Goal: Task Accomplishment & Management: Use online tool/utility

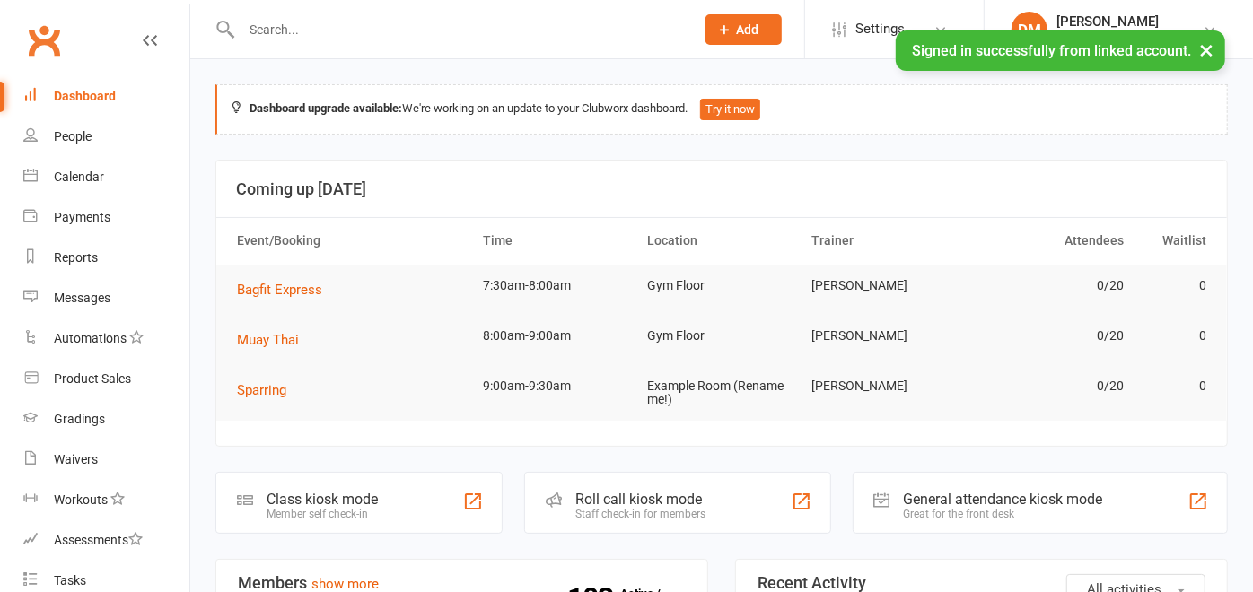
click at [721, 493] on div "Roll call kiosk mode Staff check-in for members" at bounding box center [677, 503] width 306 height 62
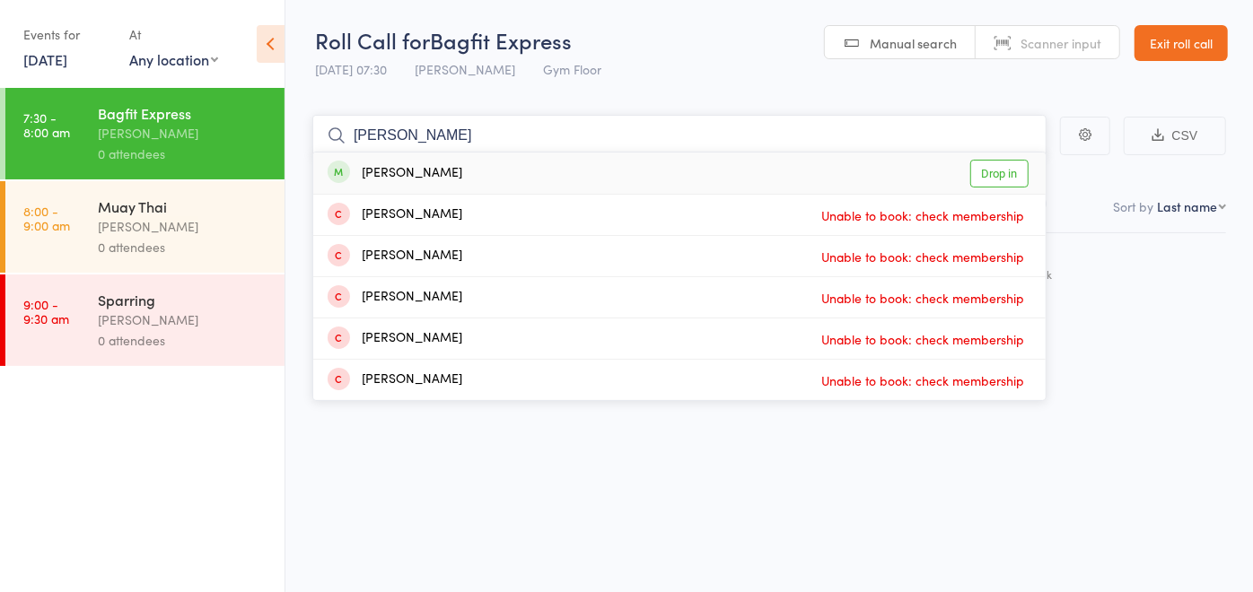
type input "[PERSON_NAME]"
click at [509, 174] on div "[PERSON_NAME] Drop in" at bounding box center [679, 173] width 732 height 41
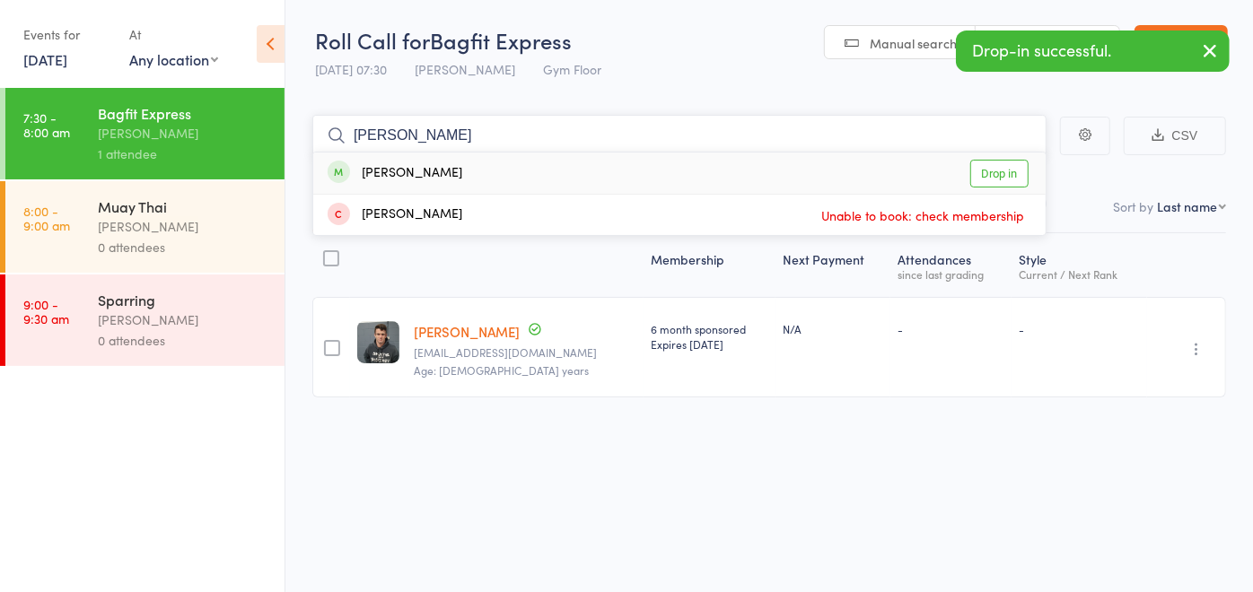
type input "[PERSON_NAME]"
click at [509, 174] on div "[PERSON_NAME] Drop in" at bounding box center [679, 173] width 732 height 41
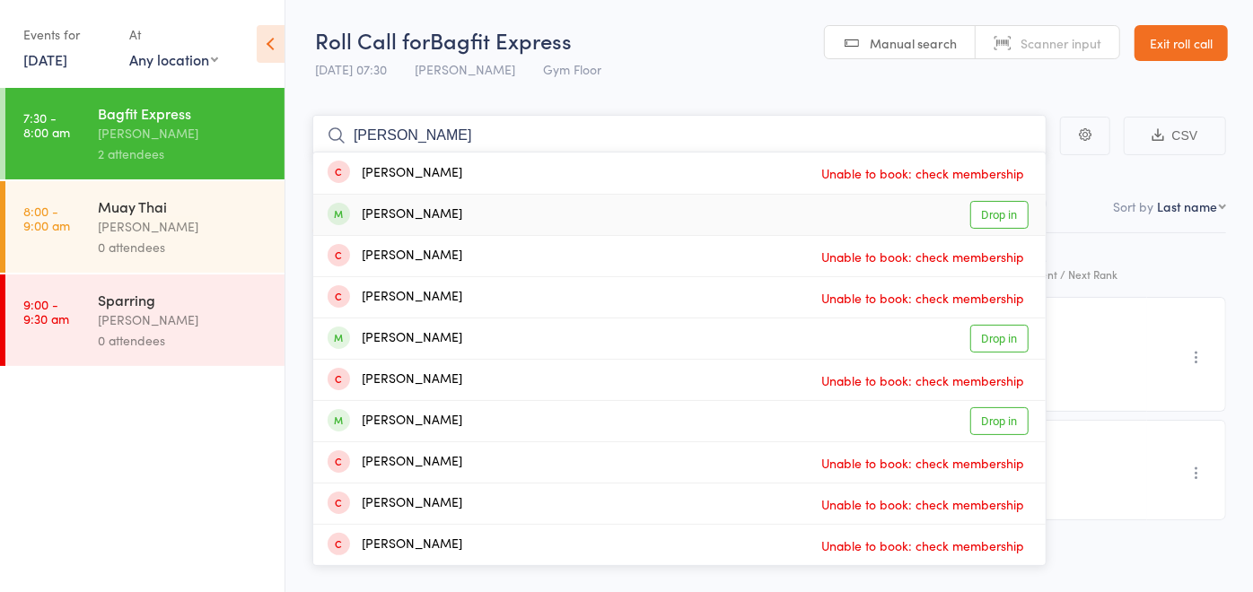
type input "[PERSON_NAME]"
click at [477, 203] on div "[PERSON_NAME] Drop in" at bounding box center [679, 215] width 732 height 40
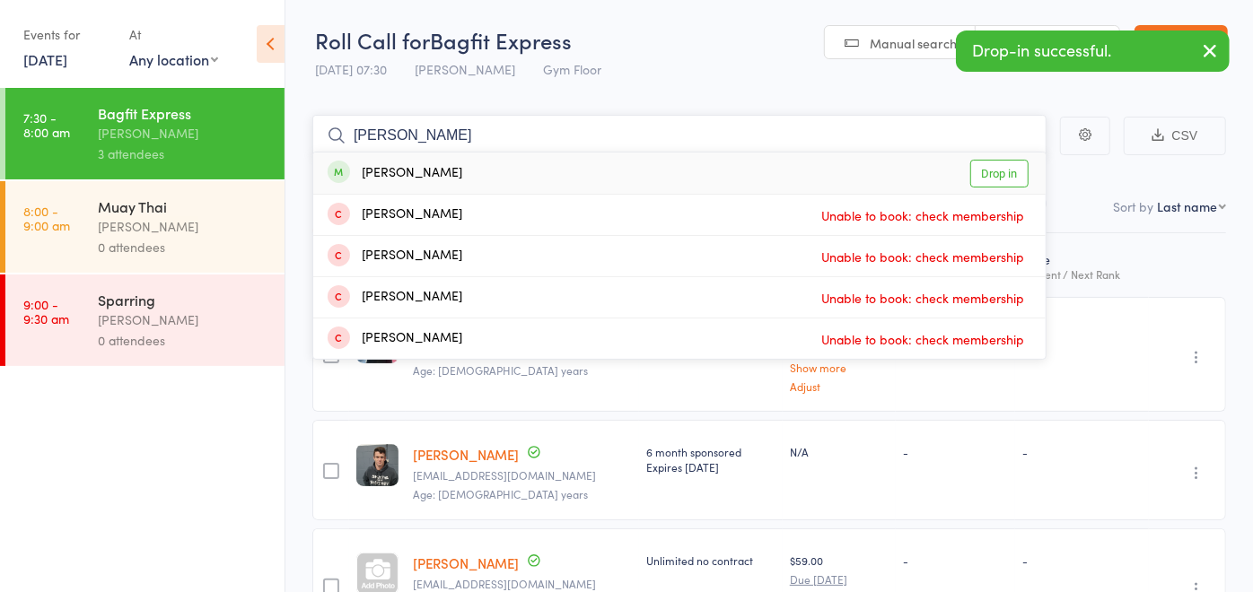
type input "[PERSON_NAME]"
click at [474, 176] on div "[PERSON_NAME] Drop in" at bounding box center [679, 173] width 732 height 41
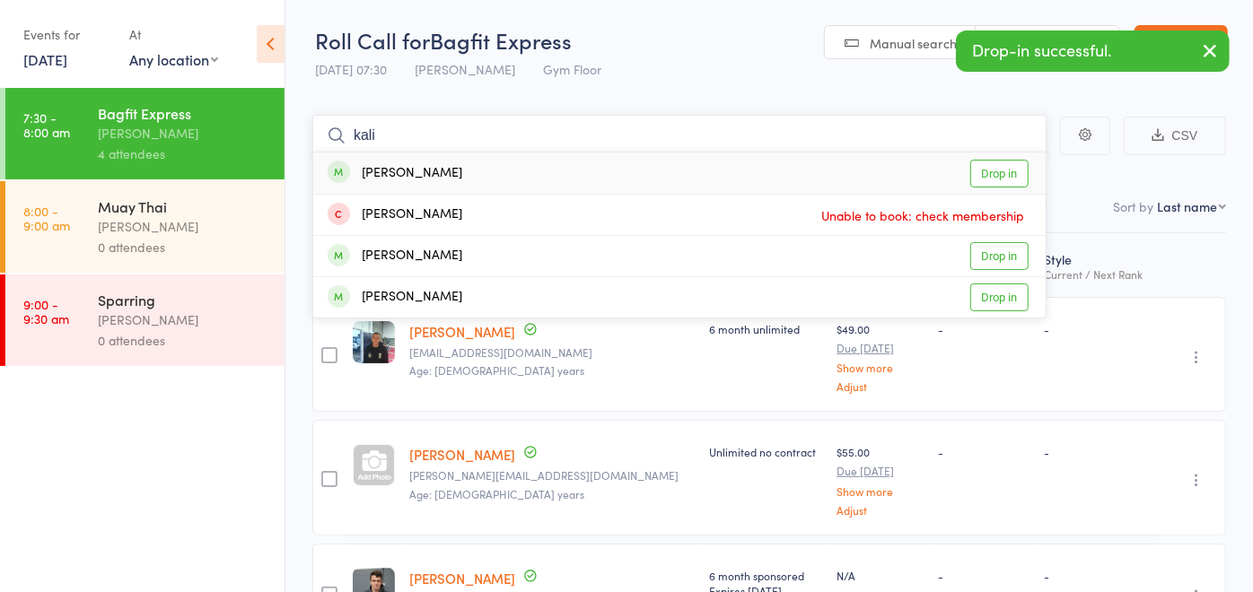
type input "kali"
click at [474, 175] on div "[PERSON_NAME] Drop in" at bounding box center [679, 173] width 732 height 41
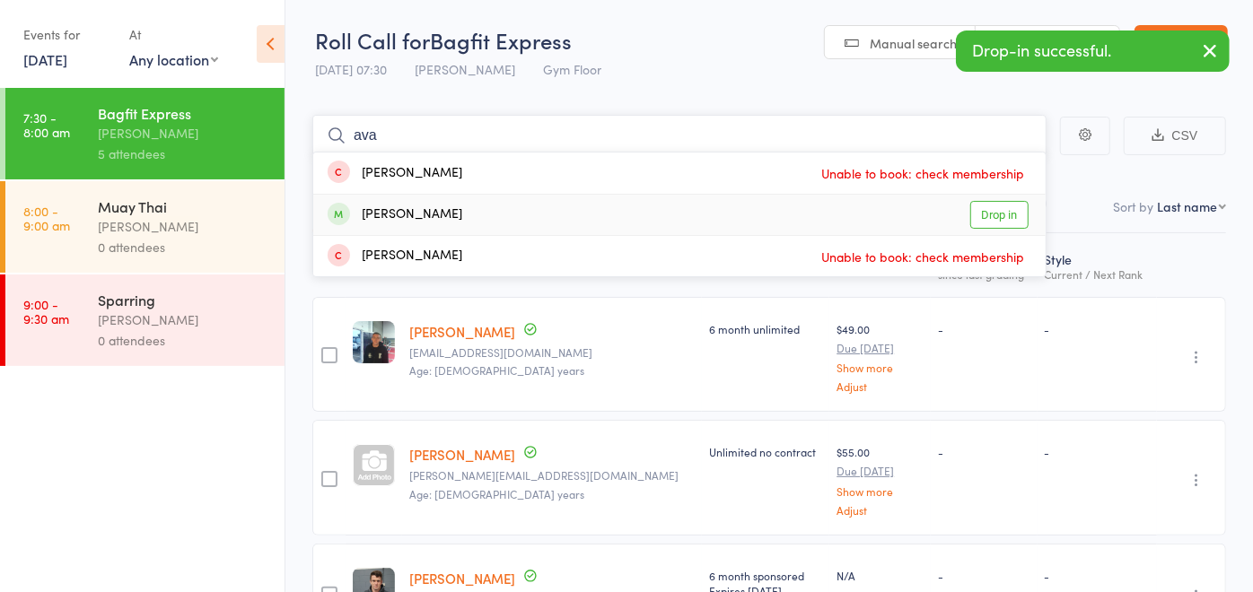
type input "ava"
click at [454, 226] on div "[PERSON_NAME] Drop in" at bounding box center [679, 215] width 732 height 40
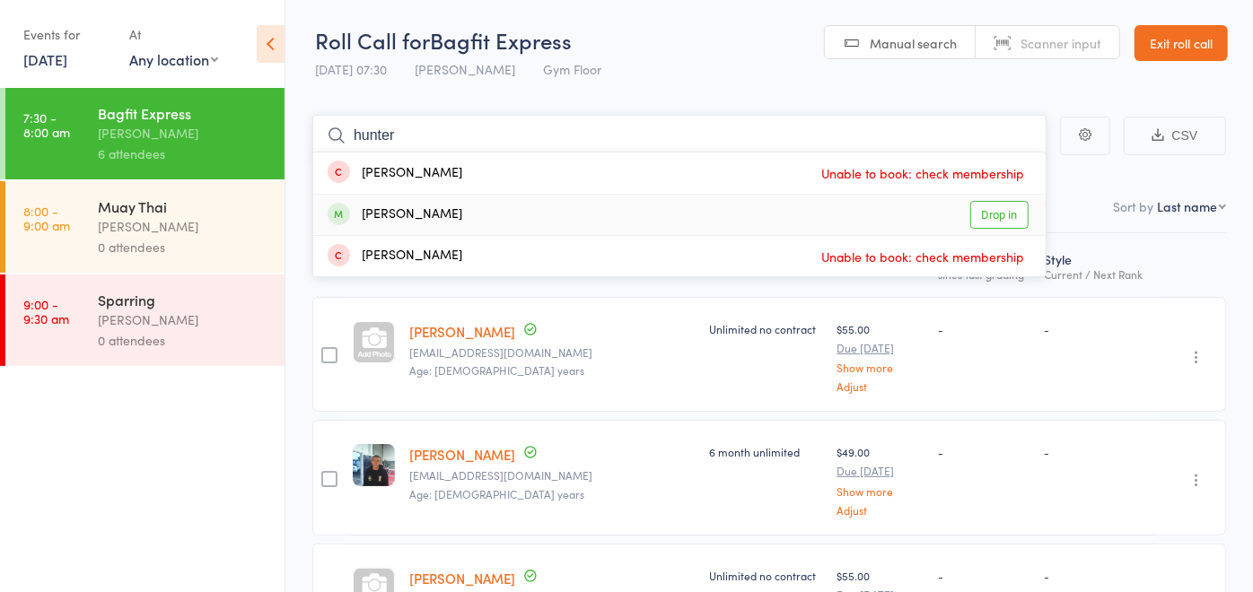
type input "hunter"
click at [465, 210] on div "[PERSON_NAME] Drop in" at bounding box center [679, 215] width 732 height 40
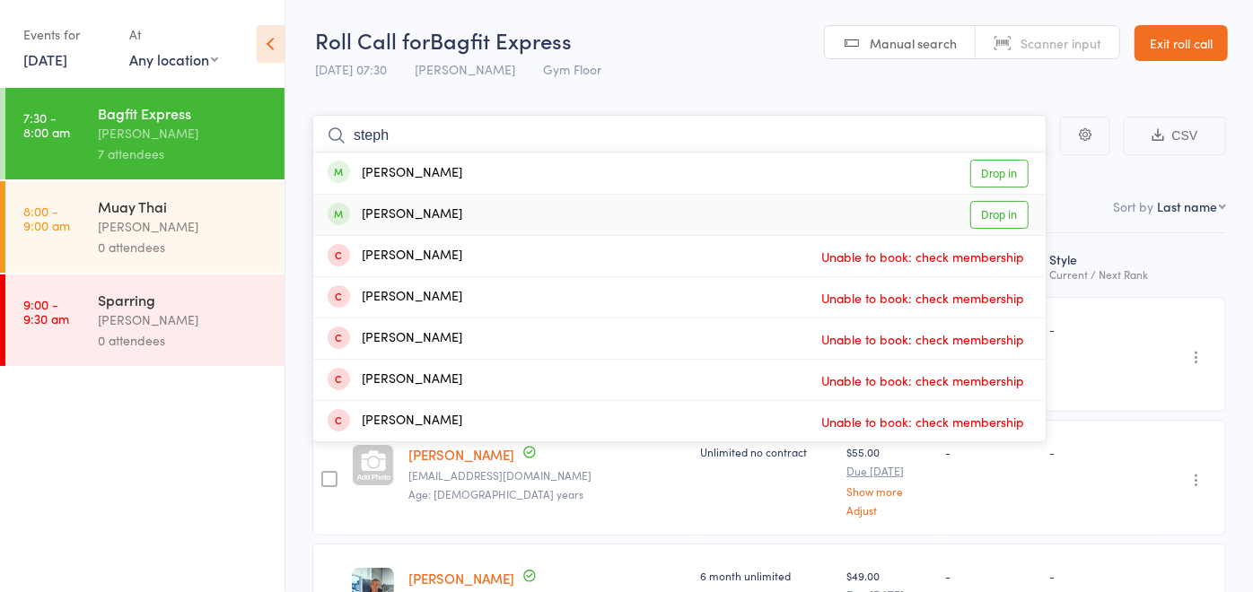
type input "steph"
click at [462, 224] on div "[PERSON_NAME]" at bounding box center [395, 215] width 135 height 21
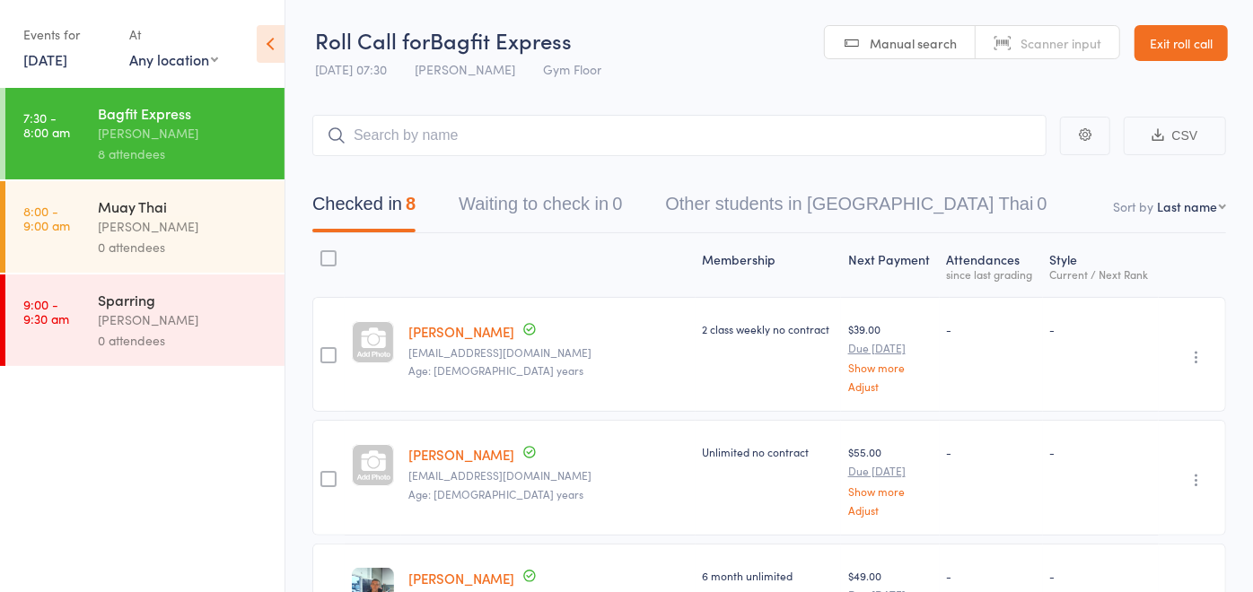
click at [143, 210] on div "Muay Thai" at bounding box center [183, 207] width 171 height 20
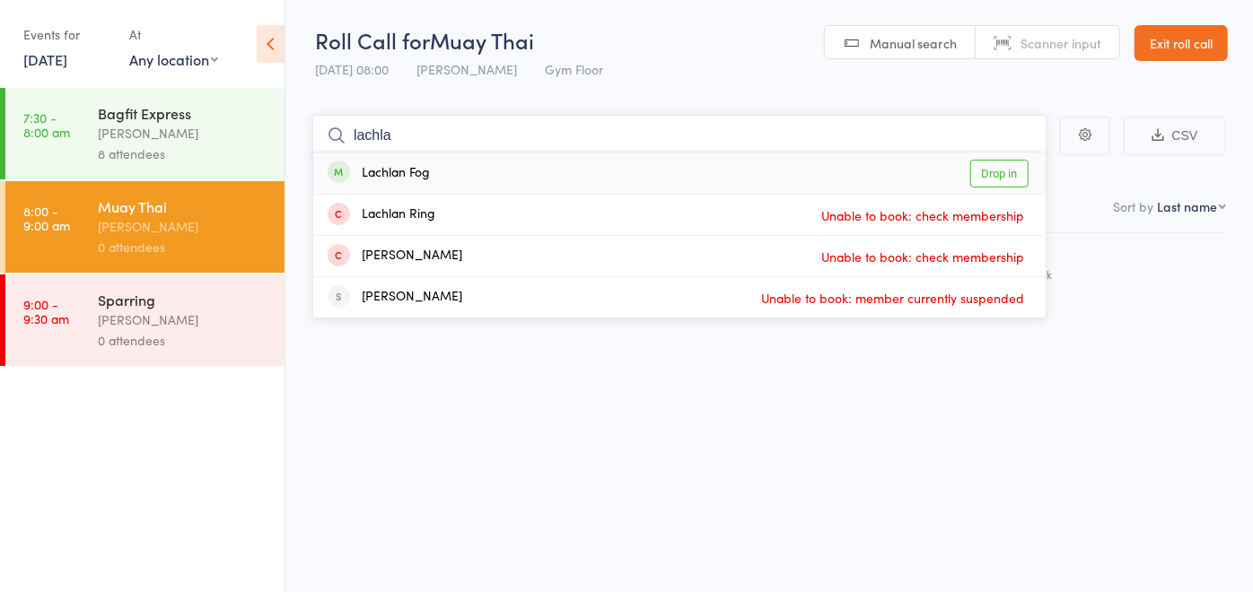
type input "lachla"
click at [405, 179] on div "Lachlan Fog" at bounding box center [379, 173] width 102 height 21
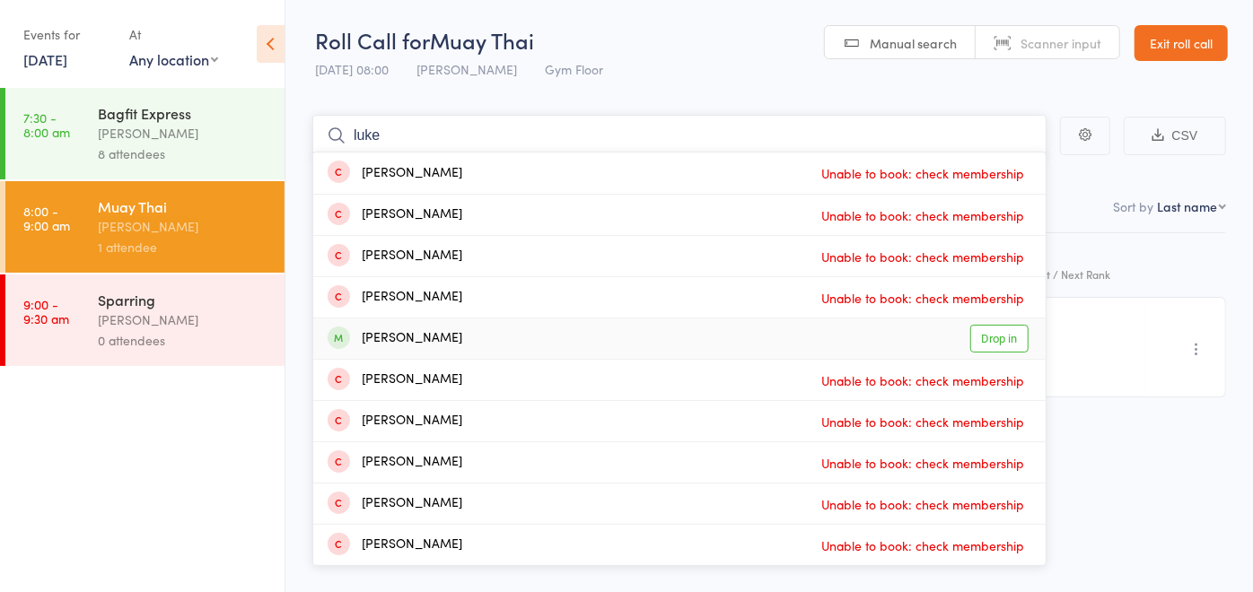
type input "luke"
click at [397, 336] on div "[PERSON_NAME]" at bounding box center [395, 338] width 135 height 21
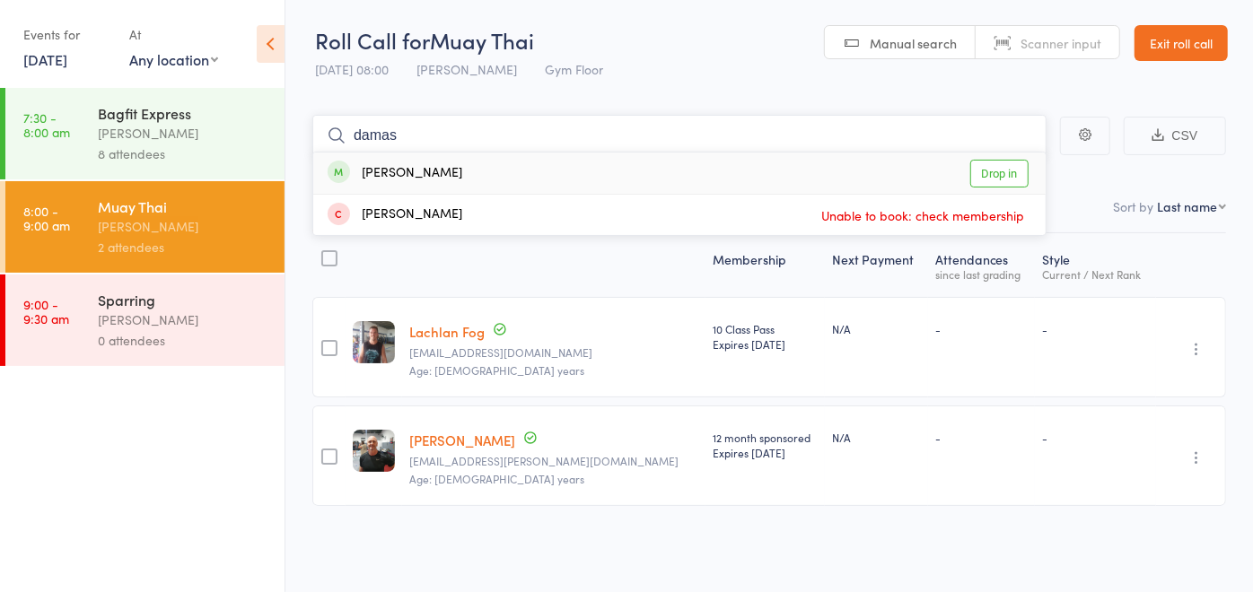
type input "damas"
click at [494, 178] on div "Damask [PERSON_NAME] Drop in" at bounding box center [679, 173] width 732 height 41
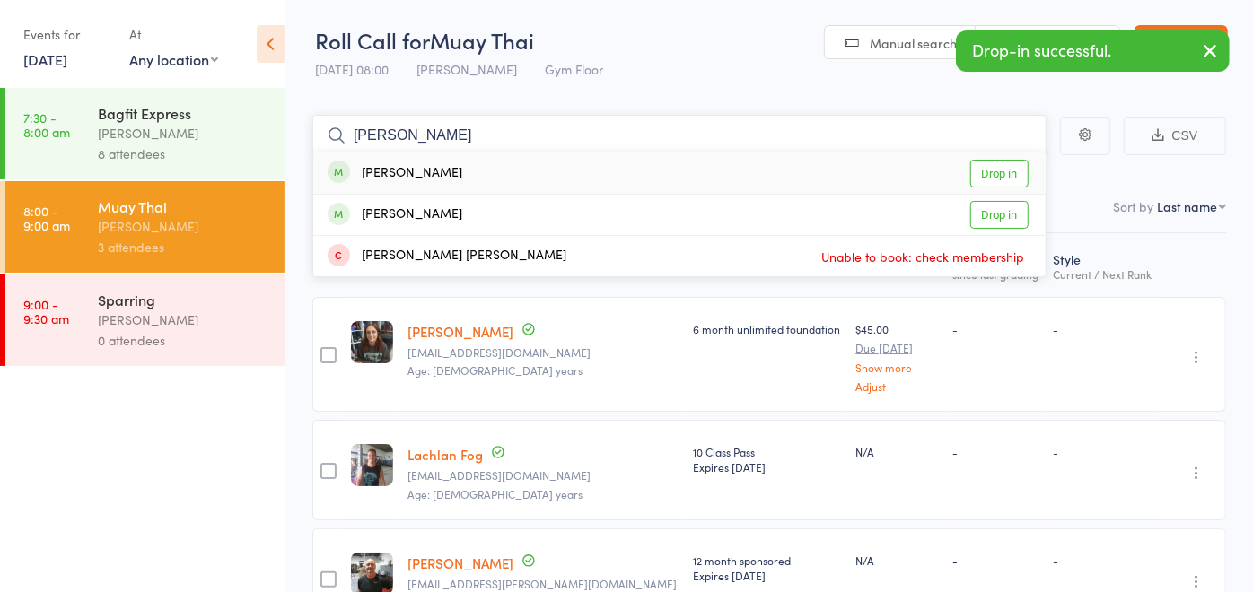
type input "[PERSON_NAME]"
click at [494, 179] on div "[PERSON_NAME] Drop in" at bounding box center [679, 173] width 732 height 41
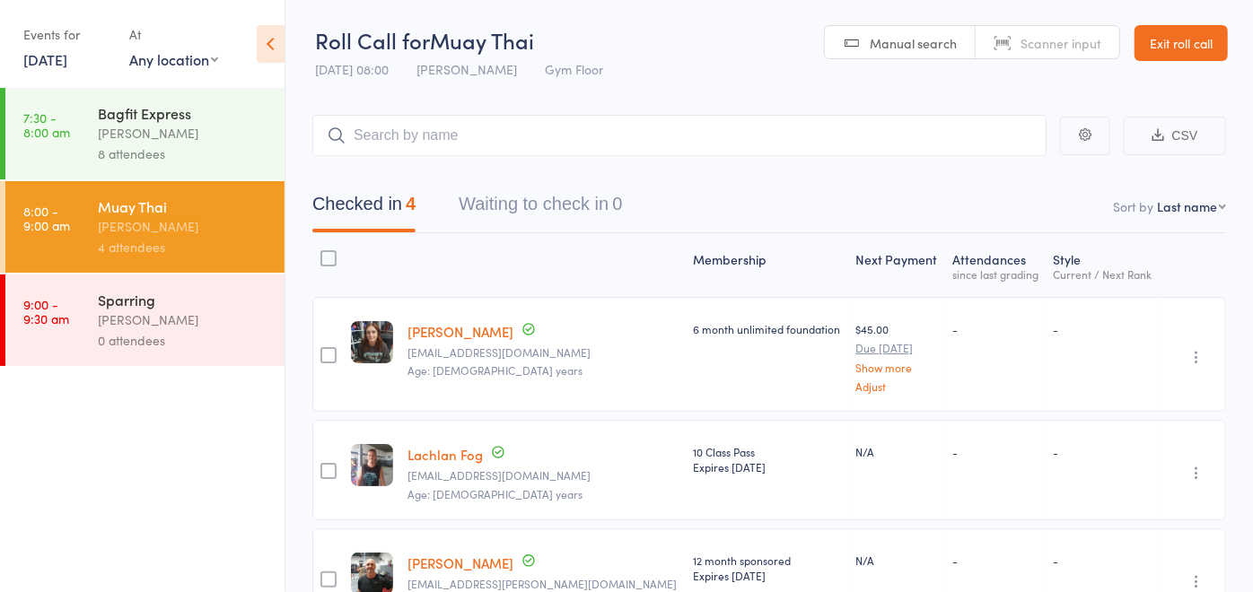
click at [494, 179] on div "Checked in 4 Waiting to check in 0" at bounding box center [769, 194] width 914 height 77
click at [479, 132] on input "search" at bounding box center [679, 135] width 734 height 41
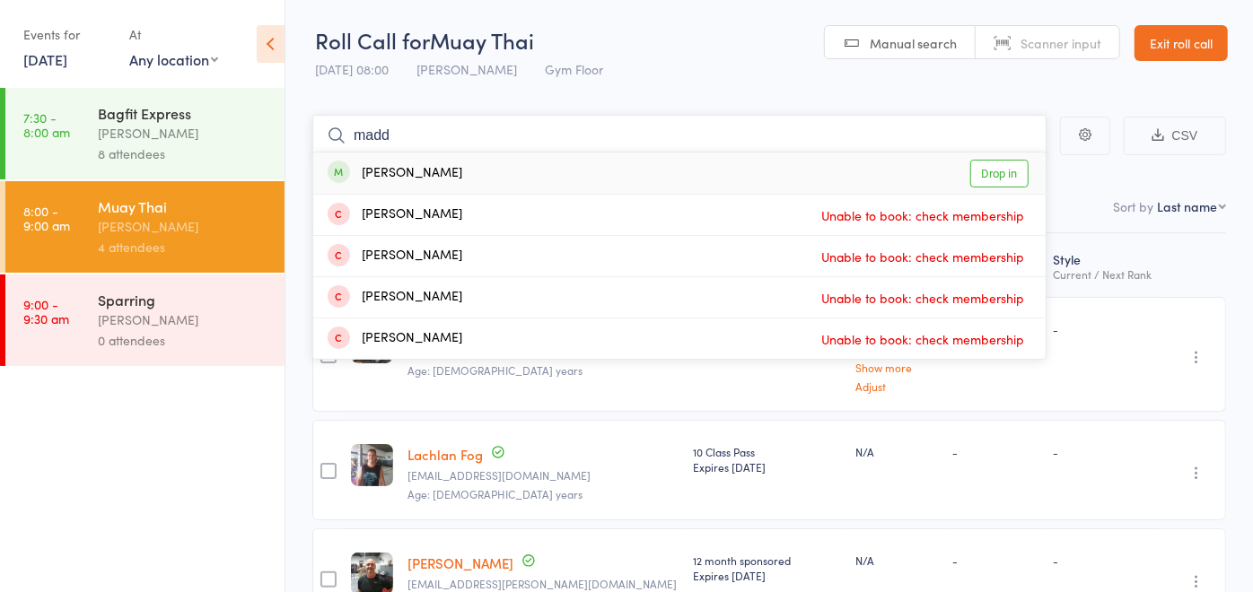
type input "madd"
click at [460, 175] on div "[PERSON_NAME] Drop in" at bounding box center [679, 173] width 732 height 41
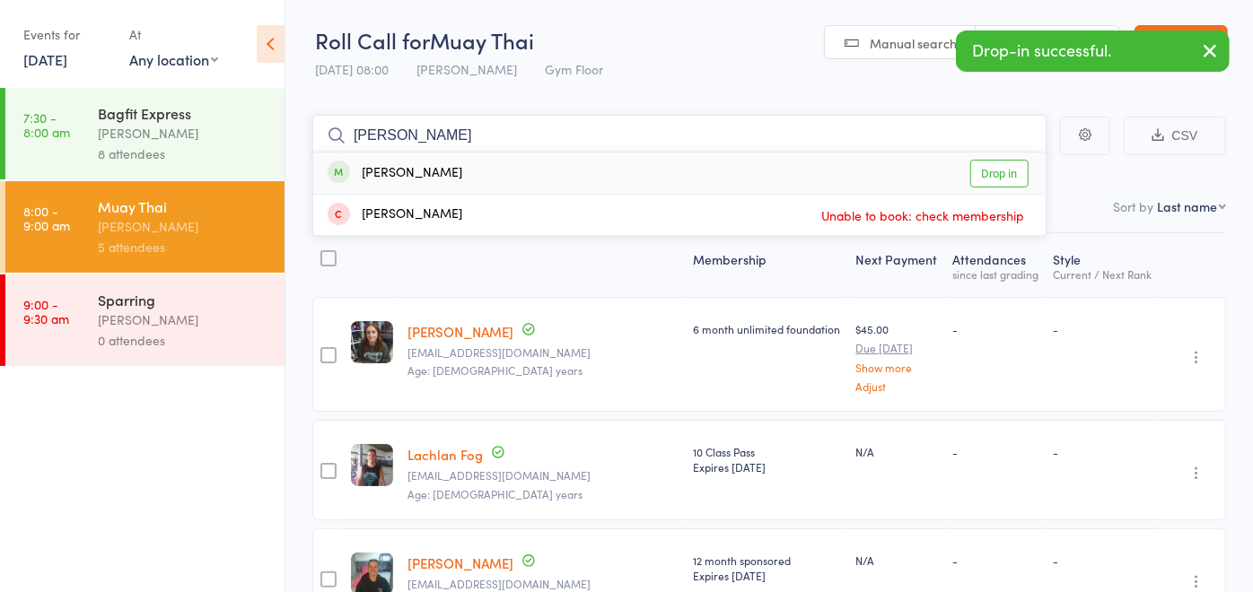
type input "[PERSON_NAME]"
click at [458, 164] on div "[PERSON_NAME] Drop in" at bounding box center [679, 173] width 732 height 41
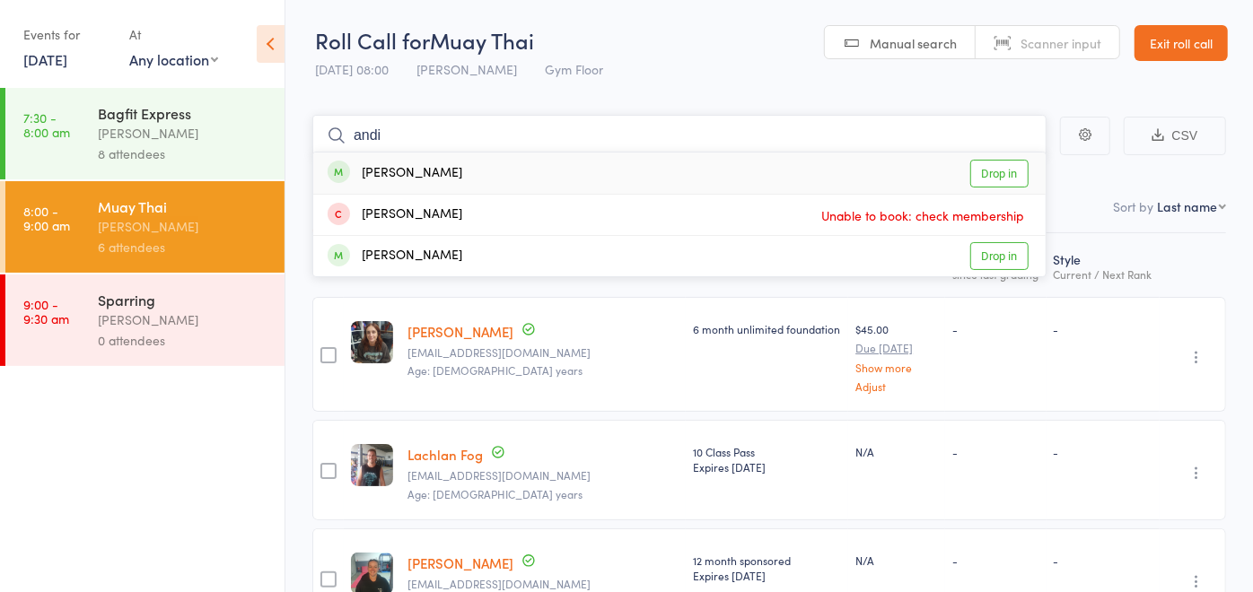
type input "andi"
click at [458, 164] on div "[PERSON_NAME] Drop in" at bounding box center [679, 173] width 732 height 41
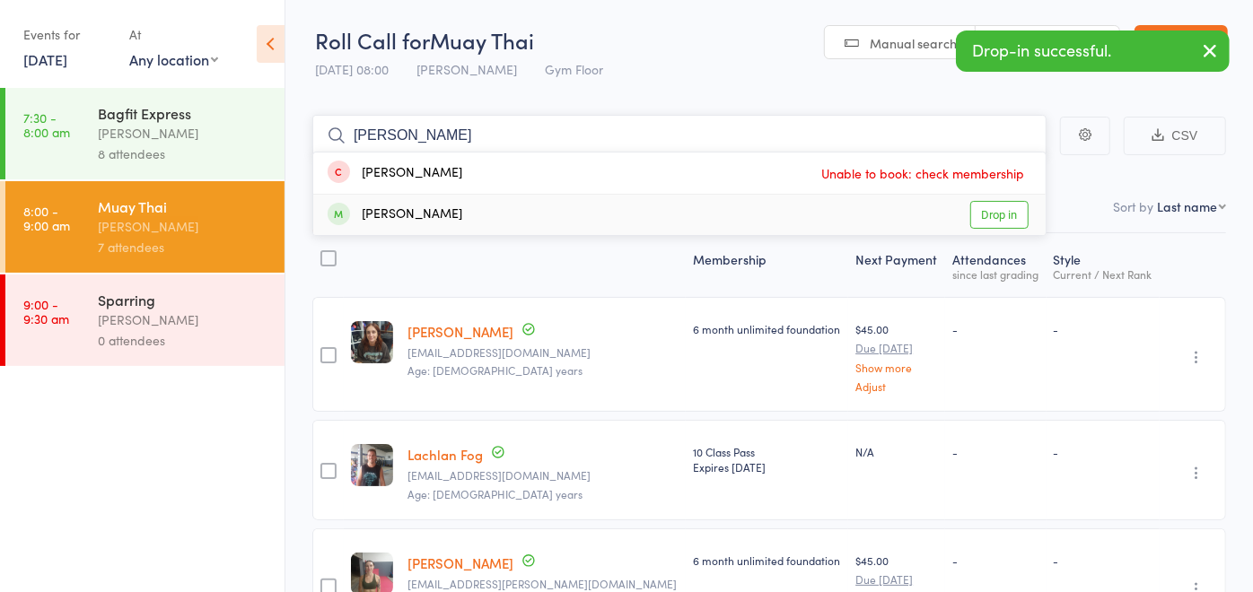
type input "[PERSON_NAME]"
click at [451, 221] on div "[PERSON_NAME]" at bounding box center [395, 215] width 135 height 21
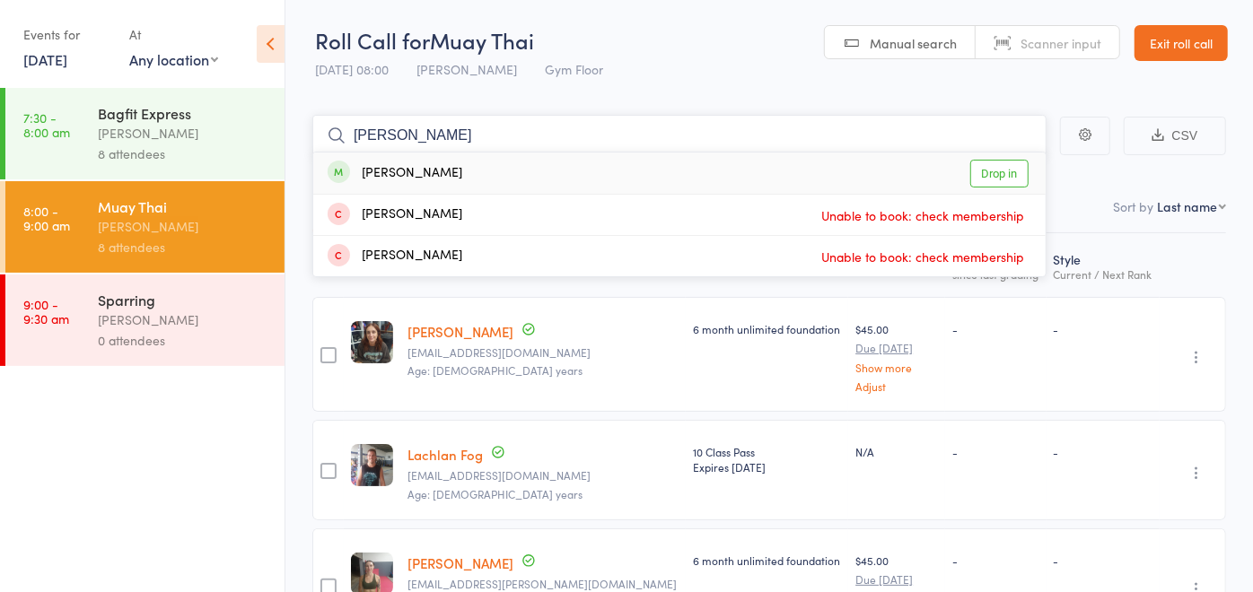
type input "[PERSON_NAME]"
click at [464, 162] on div "[PERSON_NAME] Drop in" at bounding box center [679, 173] width 732 height 41
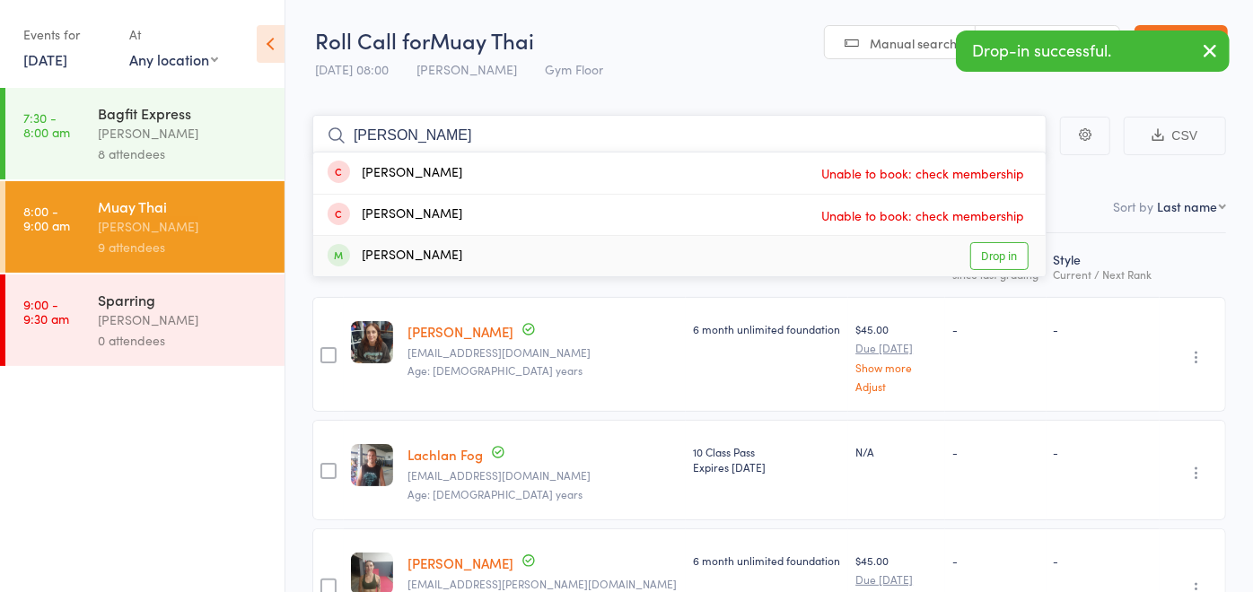
type input "[PERSON_NAME]"
click at [449, 247] on div "[PERSON_NAME]" at bounding box center [395, 256] width 135 height 21
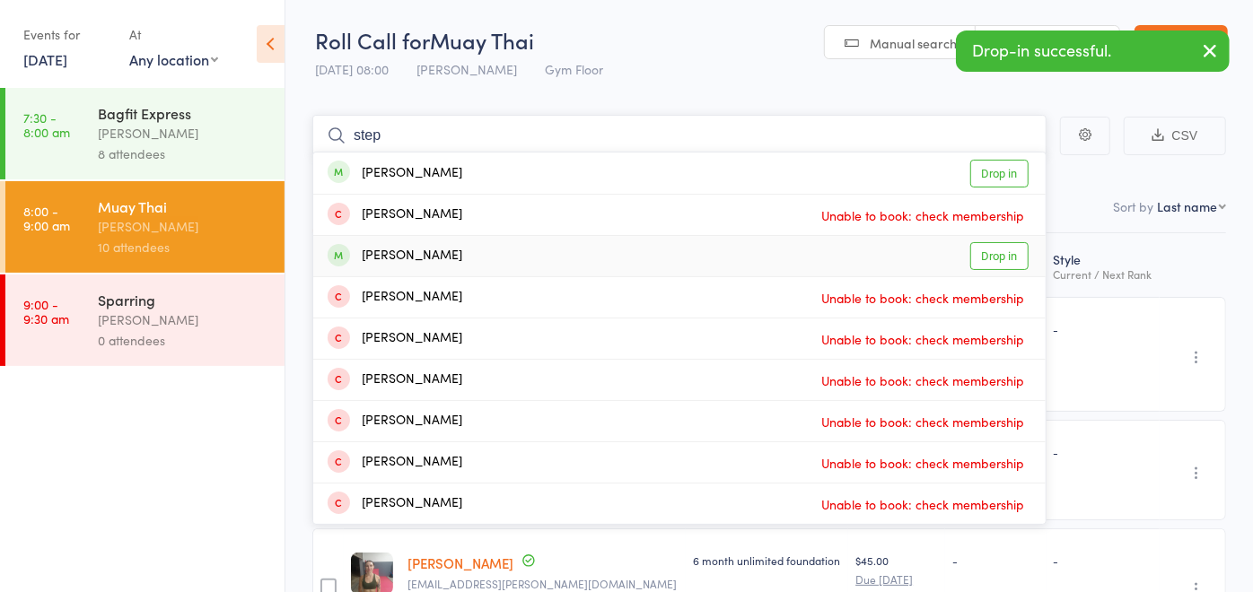
type input "step"
click at [457, 246] on div "[PERSON_NAME]" at bounding box center [395, 256] width 135 height 21
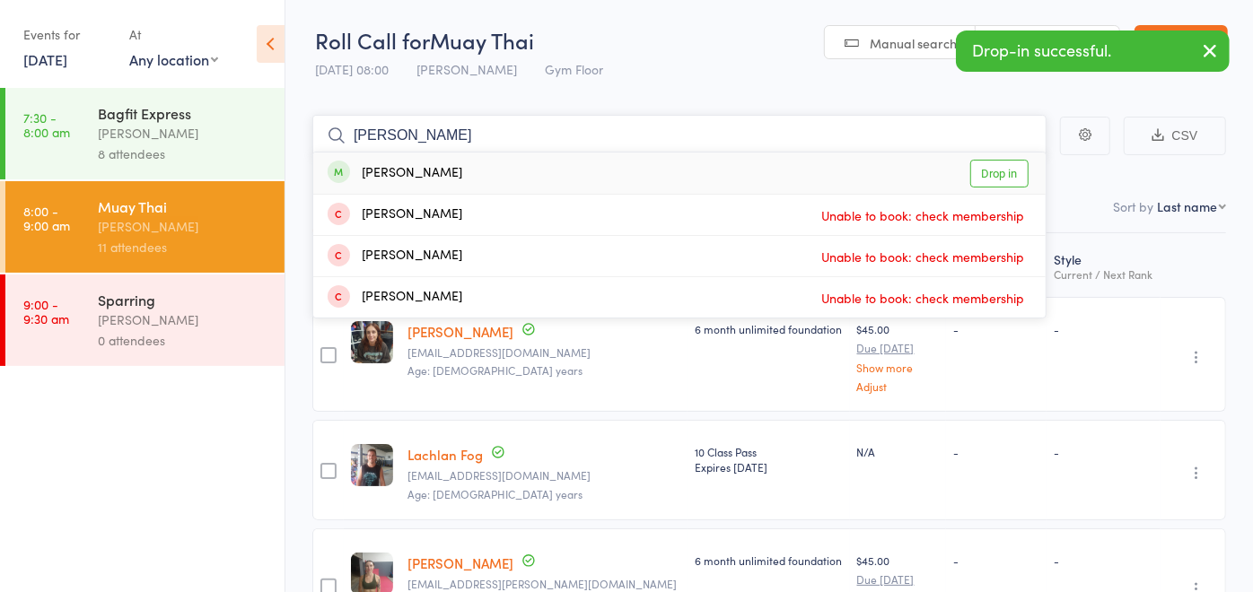
type input "[PERSON_NAME]"
click at [477, 180] on div "[PERSON_NAME] Drop in" at bounding box center [679, 173] width 732 height 41
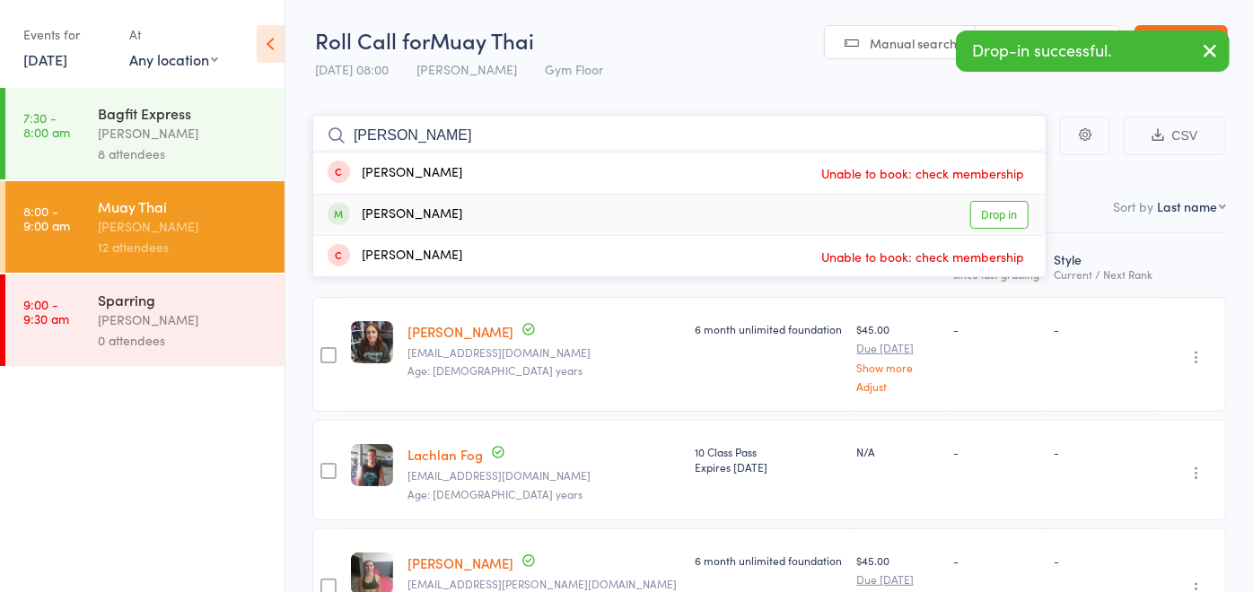
type input "[PERSON_NAME]"
click at [467, 216] on div "[PERSON_NAME] Drop in" at bounding box center [679, 215] width 732 height 40
type input "ava"
click at [467, 215] on div "[PERSON_NAME] Drop in" at bounding box center [679, 215] width 732 height 40
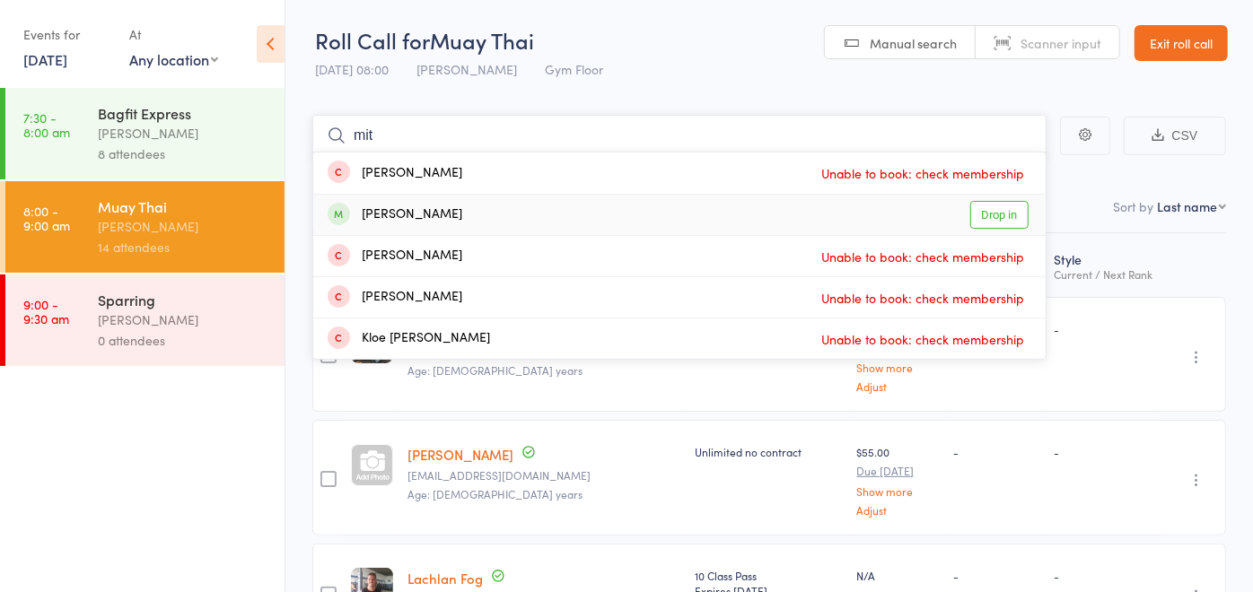
type input "mit"
click at [467, 215] on div "[PERSON_NAME] Drop in" at bounding box center [679, 215] width 732 height 40
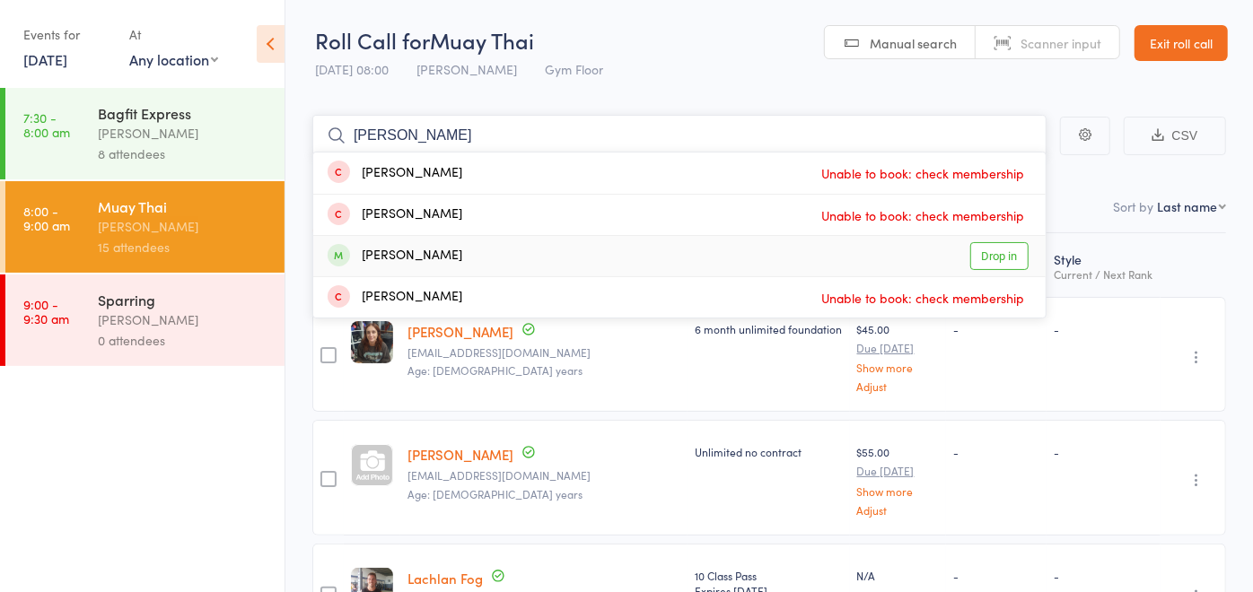
type input "[PERSON_NAME]"
click at [467, 253] on div "[PERSON_NAME] Drop in" at bounding box center [679, 256] width 732 height 40
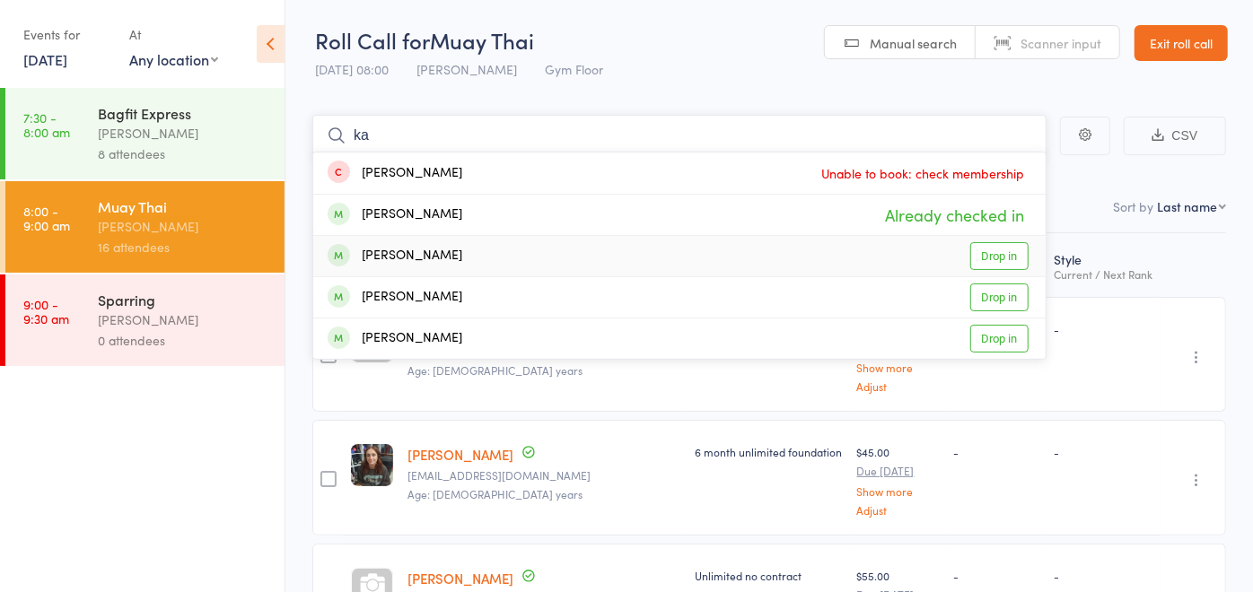
type input "k"
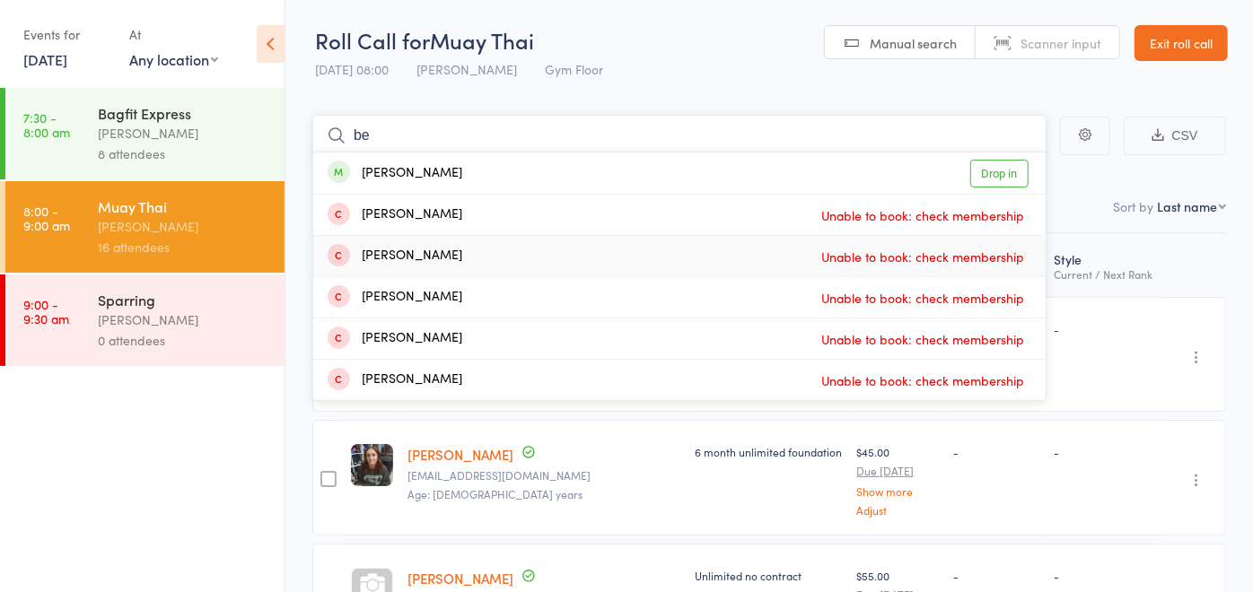
type input "b"
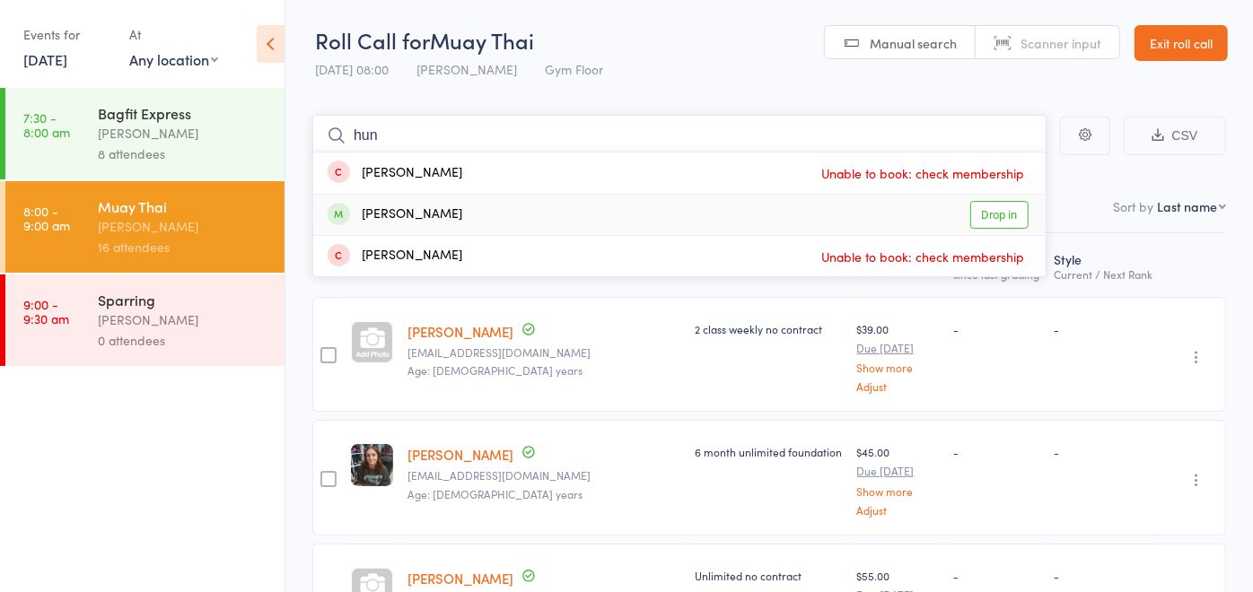
type input "hun"
click at [471, 216] on div "[PERSON_NAME] Drop in" at bounding box center [679, 215] width 732 height 40
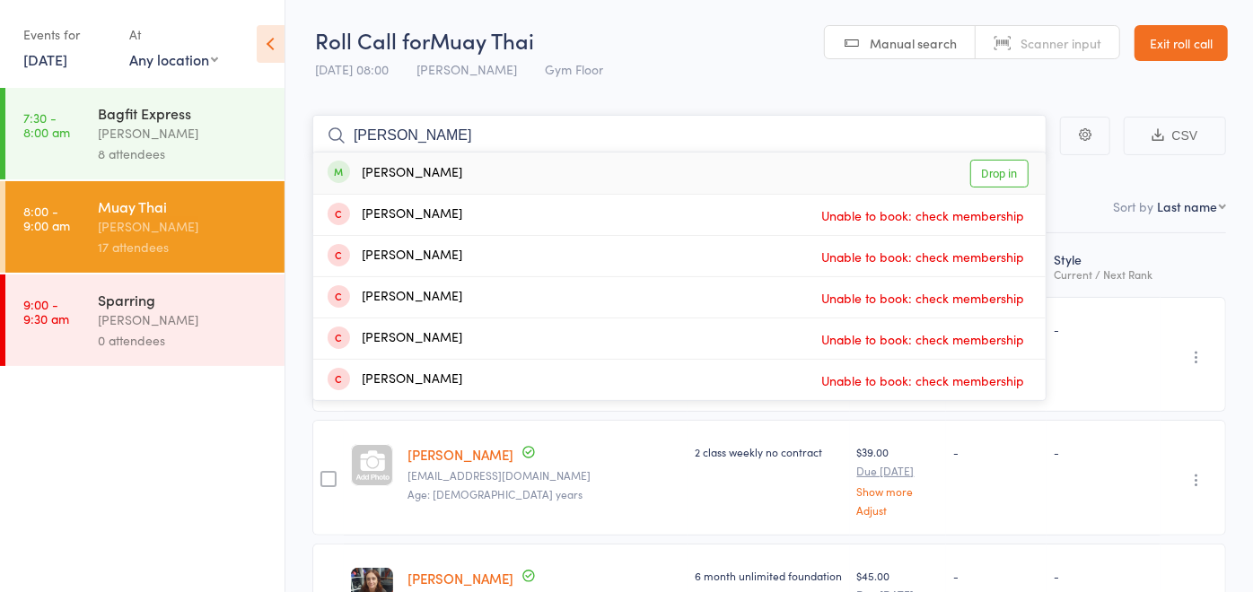
type input "[PERSON_NAME]"
click at [474, 171] on div "[PERSON_NAME] Drop in" at bounding box center [679, 173] width 732 height 41
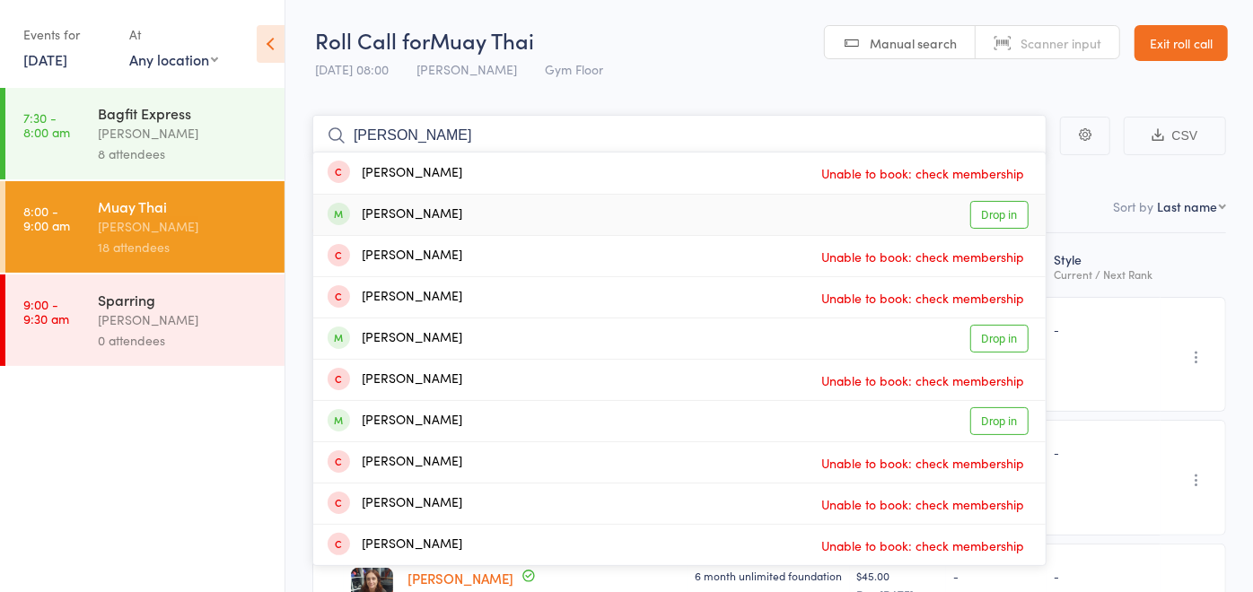
type input "[PERSON_NAME]"
click at [433, 212] on div "[PERSON_NAME] Drop in" at bounding box center [679, 215] width 732 height 40
